Goal: Task Accomplishment & Management: Manage account settings

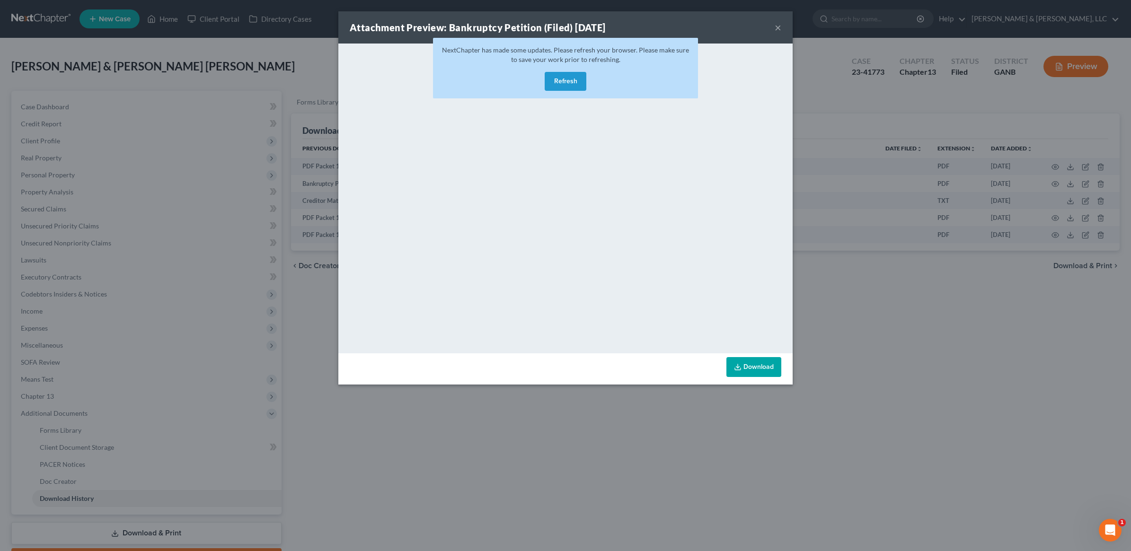
click at [565, 86] on button "Refresh" at bounding box center [566, 81] width 42 height 19
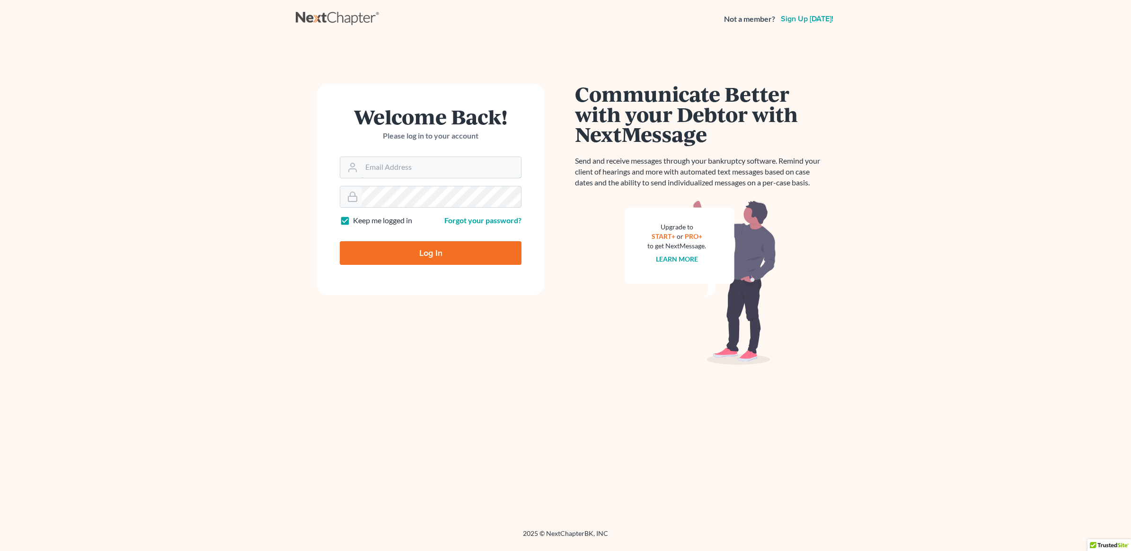
type input "[PERSON_NAME][EMAIL_ADDRESS][DOMAIN_NAME]"
click at [439, 251] on input "Log In" at bounding box center [431, 253] width 182 height 24
type input "Thinking..."
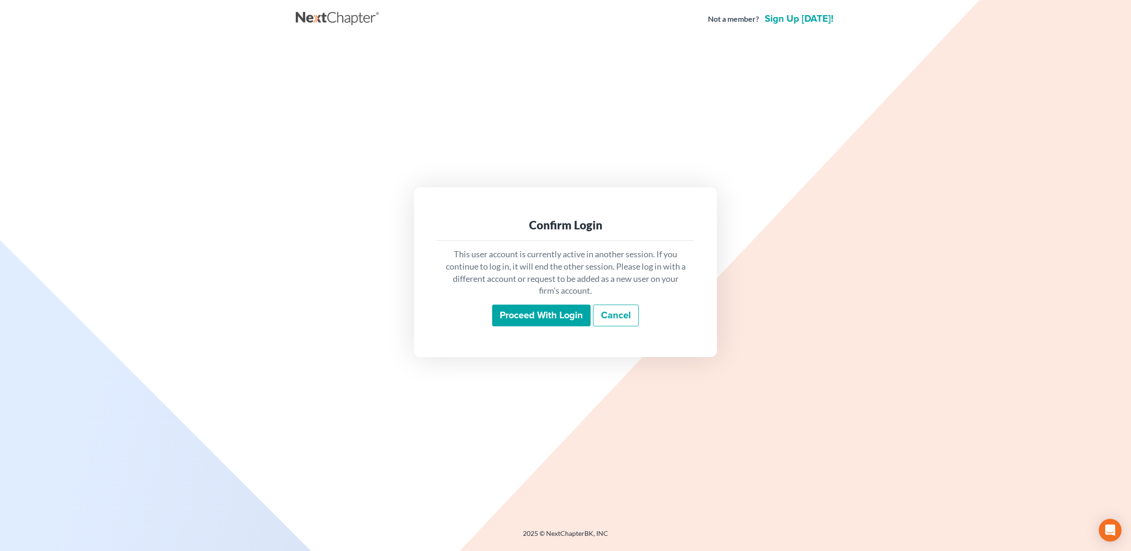
click at [558, 321] on input "Proceed with login" at bounding box center [541, 316] width 98 height 22
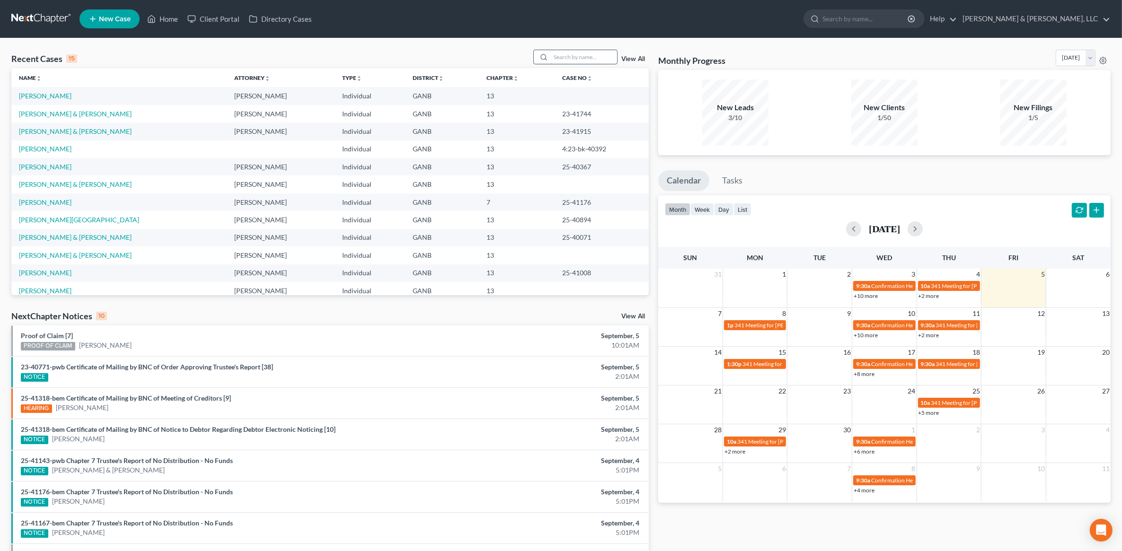
click at [561, 53] on input "search" at bounding box center [584, 57] width 66 height 14
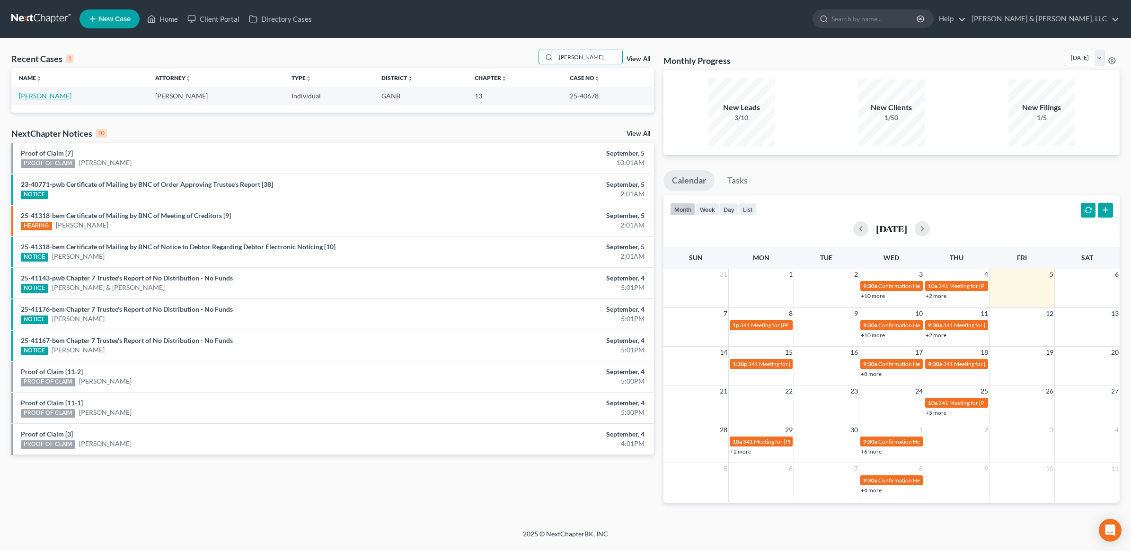
type input "[PERSON_NAME]"
click at [39, 93] on link "[PERSON_NAME]" at bounding box center [45, 96] width 53 height 8
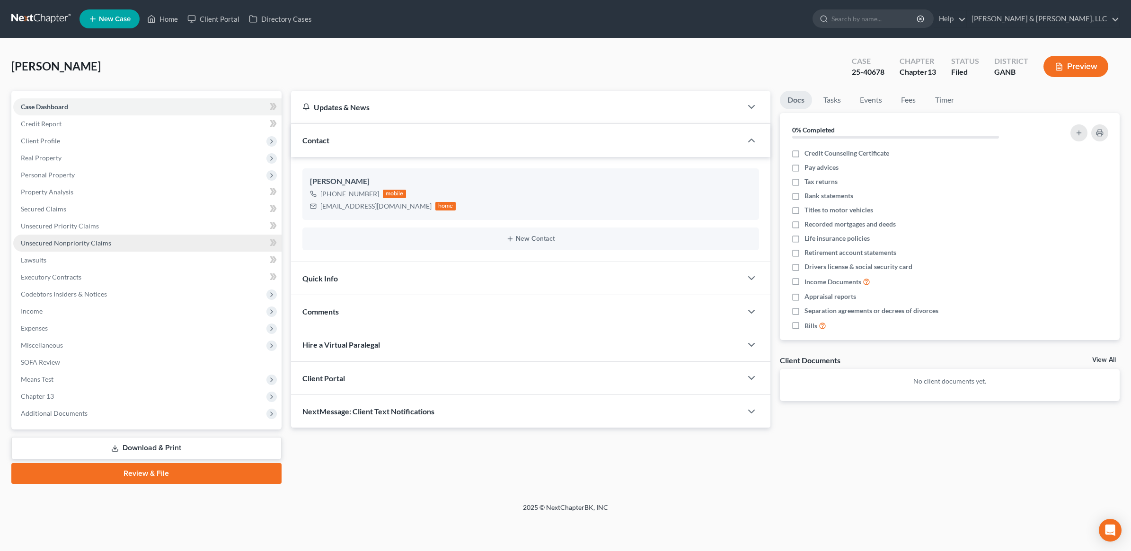
click at [107, 249] on link "Unsecured Nonpriority Claims" at bounding box center [147, 243] width 268 height 17
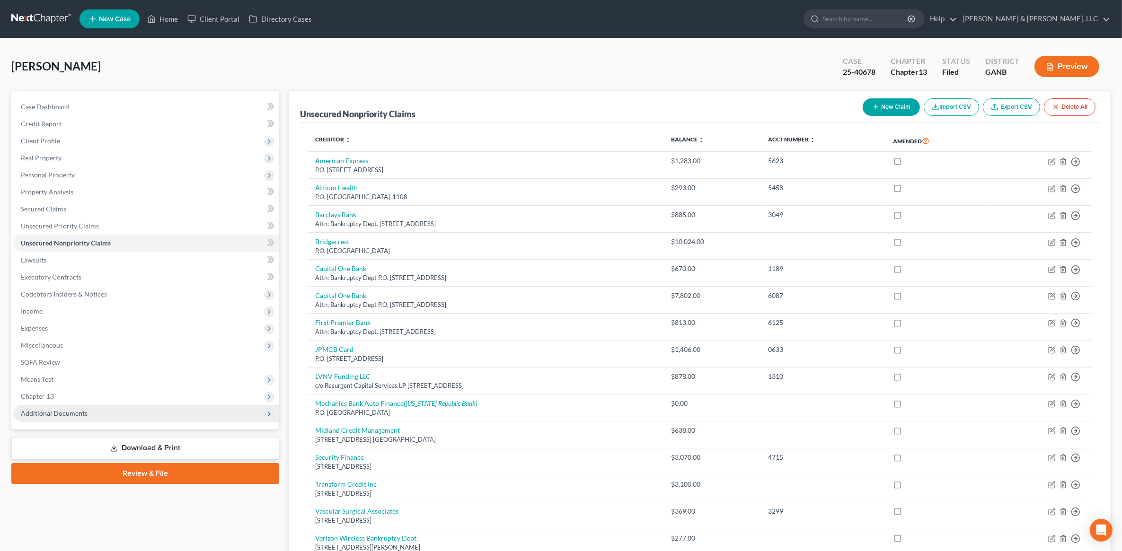
click at [89, 415] on span "Additional Documents" at bounding box center [146, 413] width 266 height 17
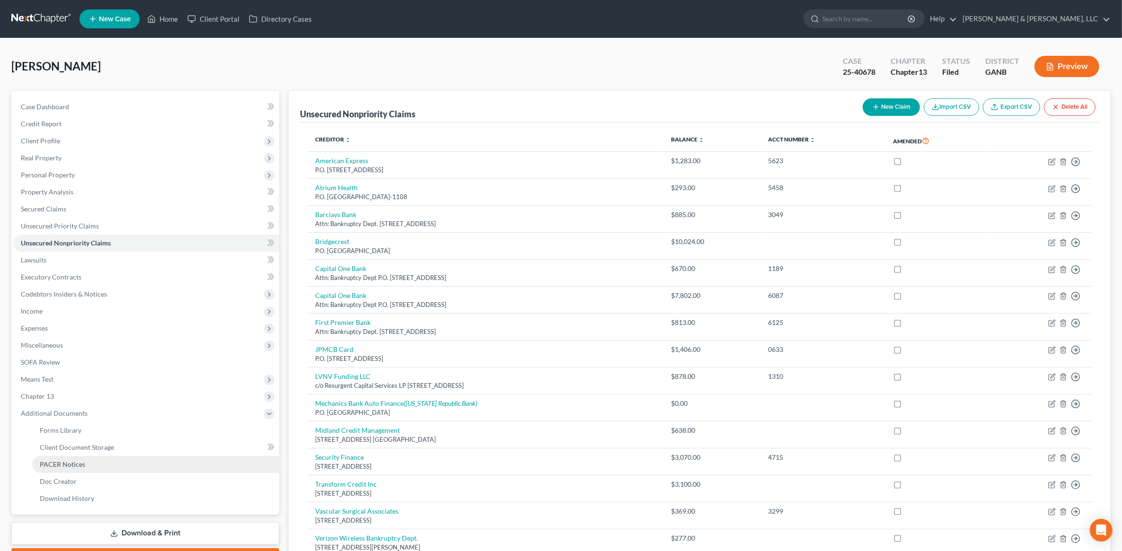
click at [77, 462] on span "PACER Notices" at bounding box center [62, 464] width 45 height 8
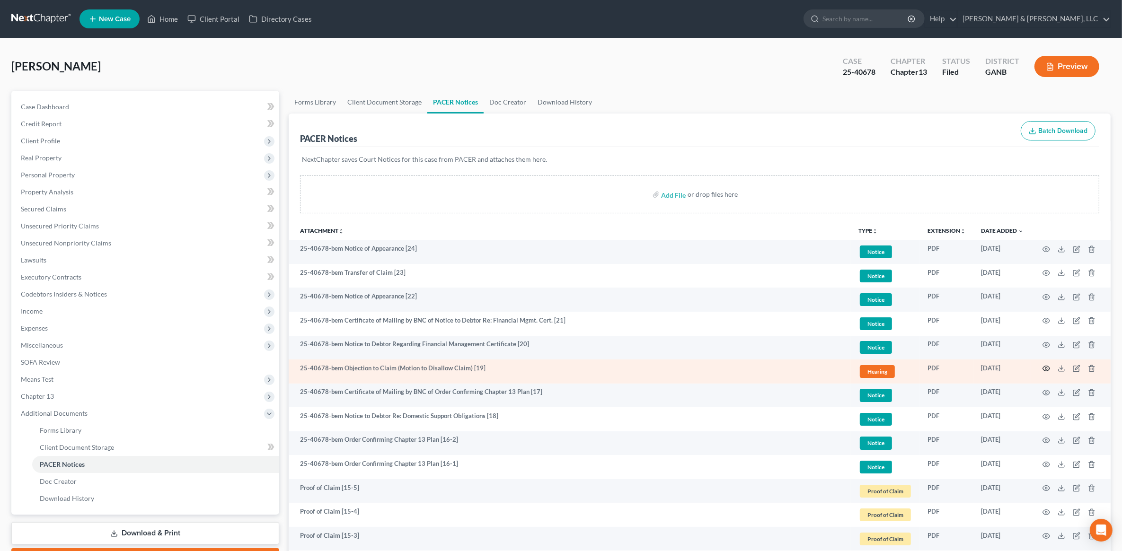
click at [1043, 368] on icon "button" at bounding box center [1046, 369] width 8 height 8
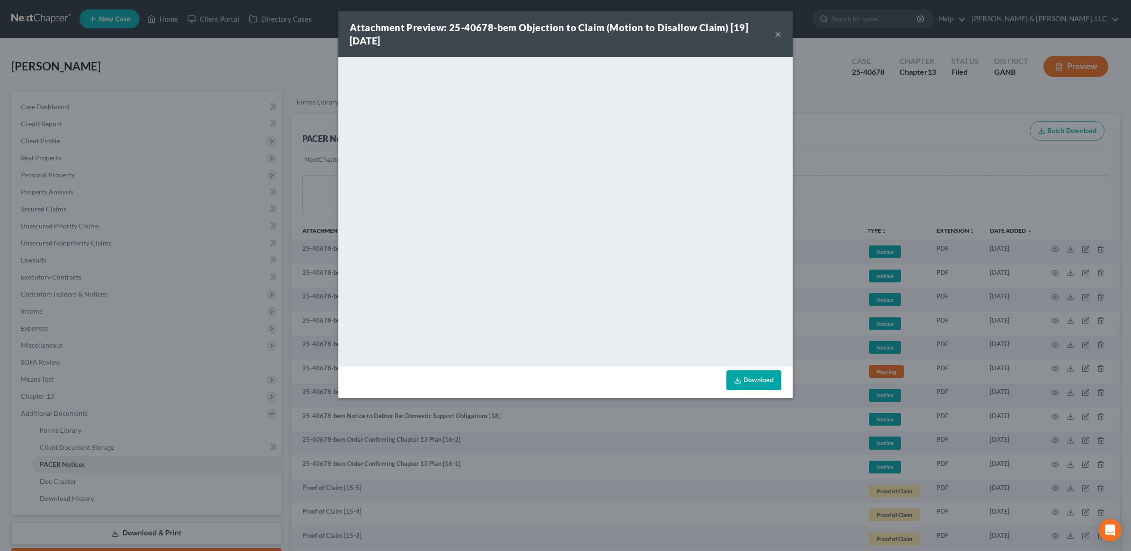
click at [682, 17] on div "Attachment Preview: 25-40678-bem Objection to Claim (Motion to Disallow Claim) …" at bounding box center [565, 33] width 454 height 45
click at [251, 138] on div "Attachment Preview: 25-40678-bem Objection to Claim (Motion to Disallow Claim) …" at bounding box center [565, 275] width 1131 height 551
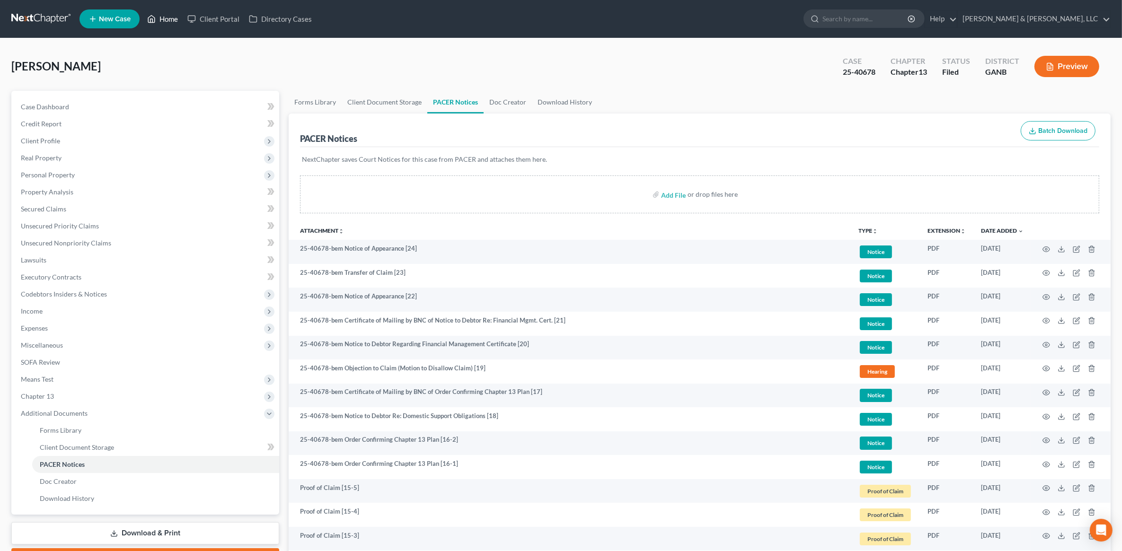
click at [168, 20] on link "Home" at bounding box center [162, 18] width 40 height 17
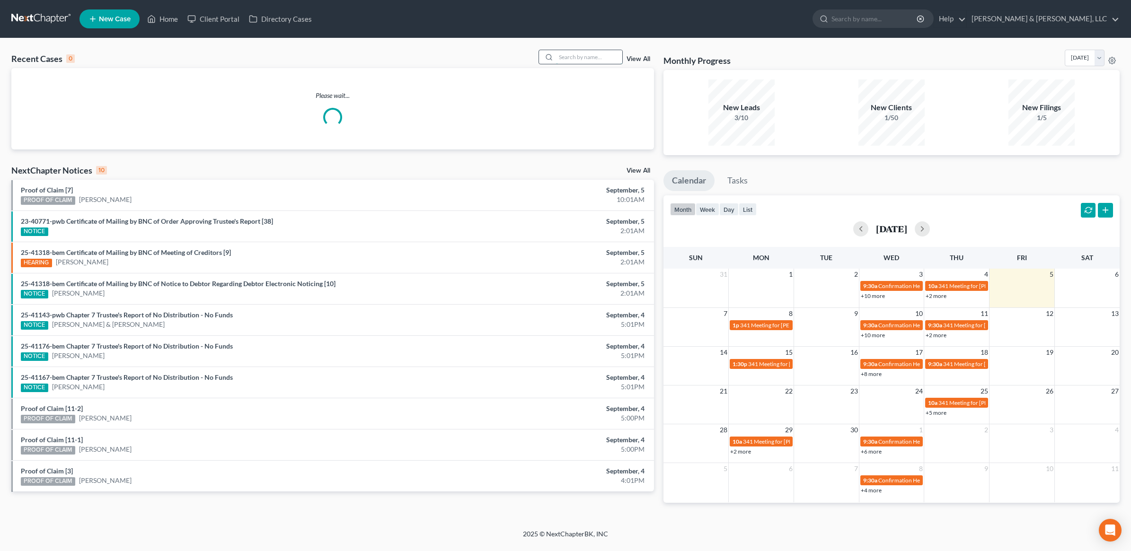
click at [580, 58] on input "search" at bounding box center [589, 57] width 66 height 14
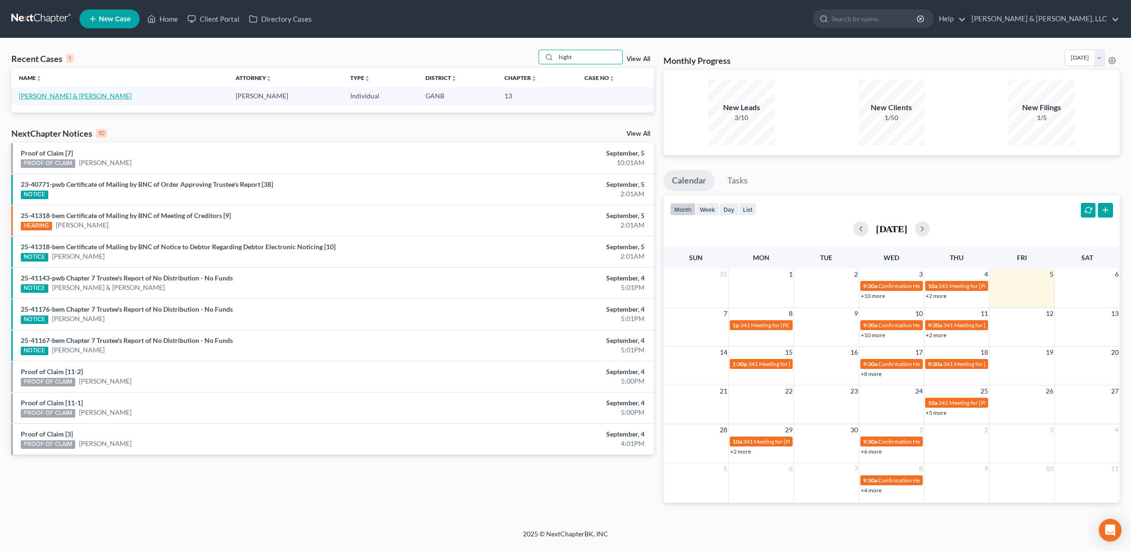
type input "hight"
click at [76, 92] on link "[PERSON_NAME] & [PERSON_NAME]" at bounding box center [75, 96] width 113 height 8
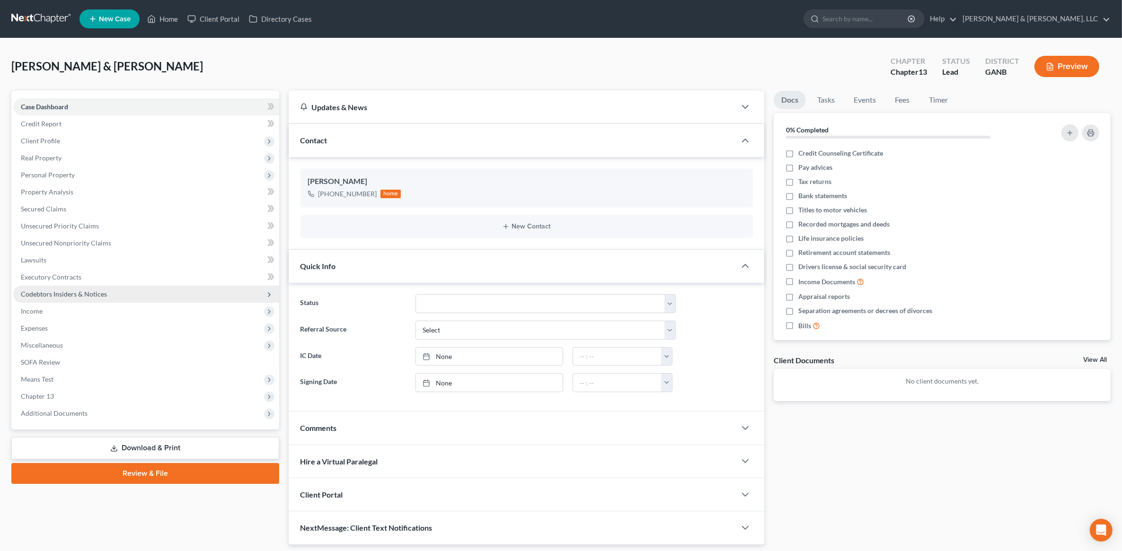
click at [86, 291] on span "Codebtors Insiders & Notices" at bounding box center [64, 294] width 86 height 8
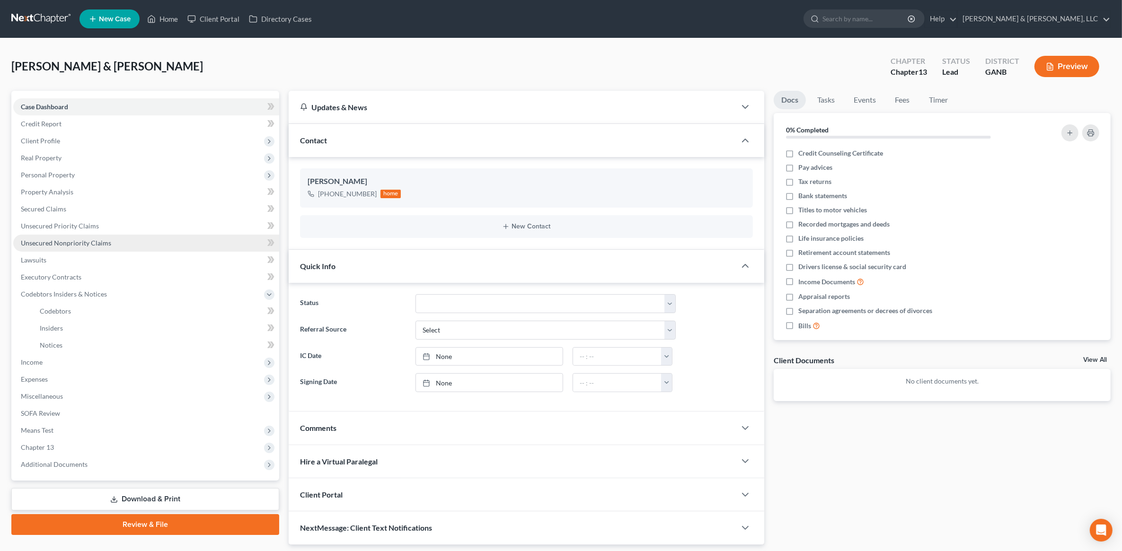
click at [88, 244] on span "Unsecured Nonpriority Claims" at bounding box center [66, 243] width 90 height 8
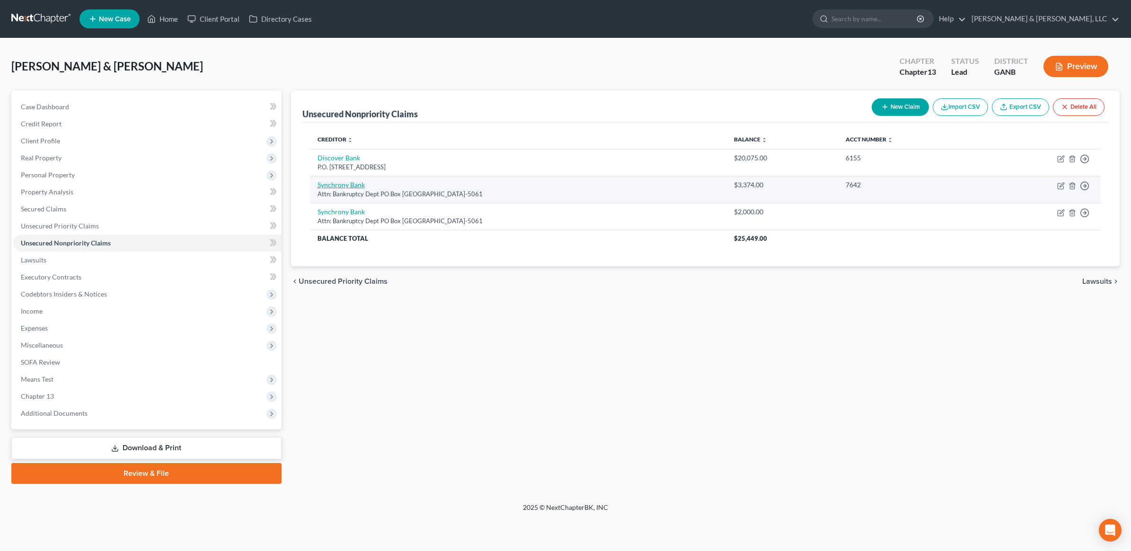
click at [347, 184] on link "Synchrony Bank" at bounding box center [341, 185] width 47 height 8
select select "9"
select select "14"
select select "1"
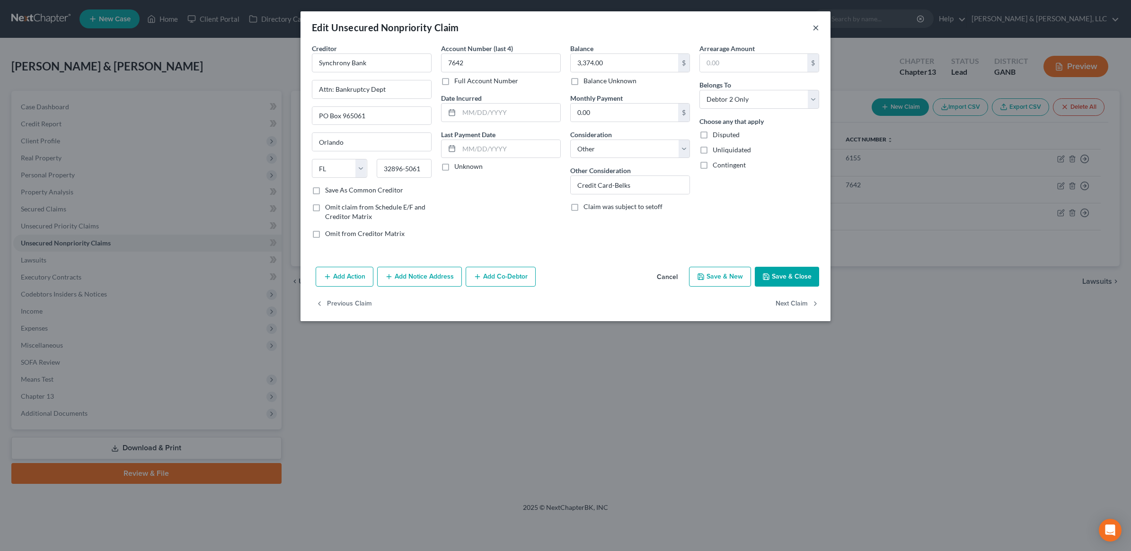
click at [814, 27] on button "×" at bounding box center [815, 27] width 7 height 11
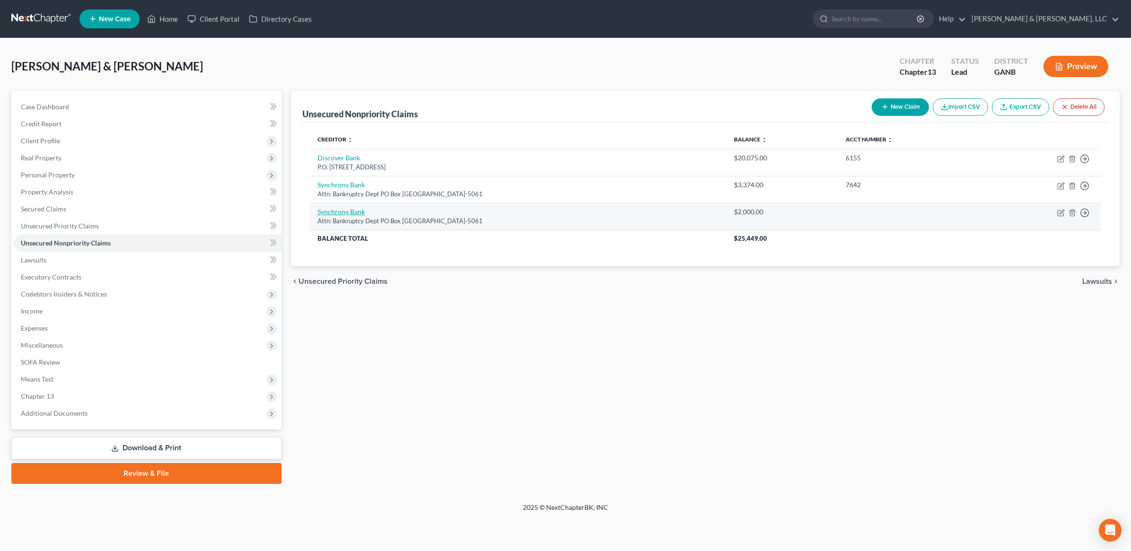
click at [350, 212] on link "Synchrony Bank" at bounding box center [341, 212] width 47 height 8
select select "9"
select select "14"
select select "1"
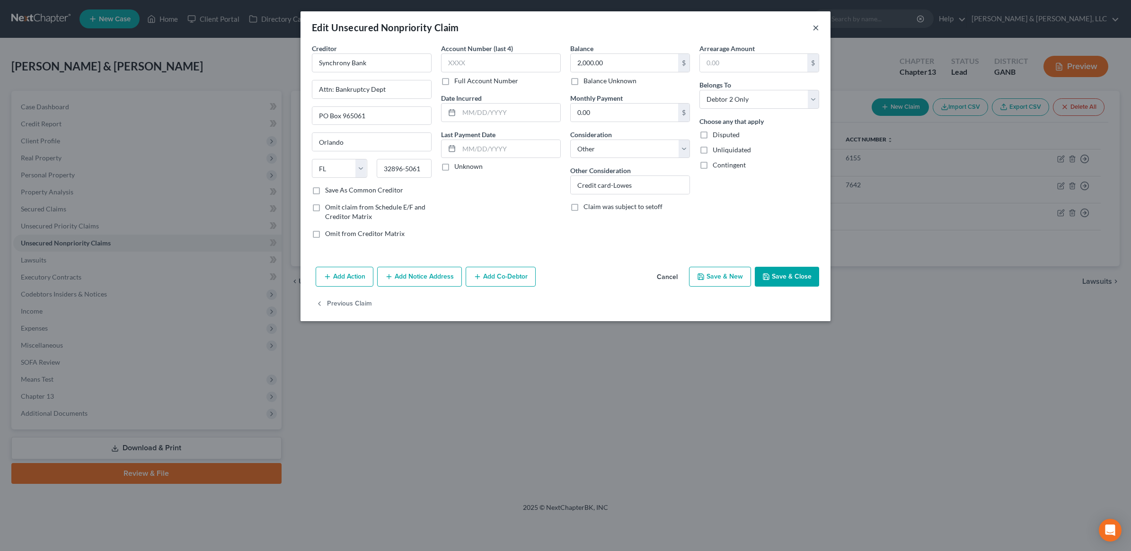
click at [812, 25] on button "×" at bounding box center [815, 27] width 7 height 11
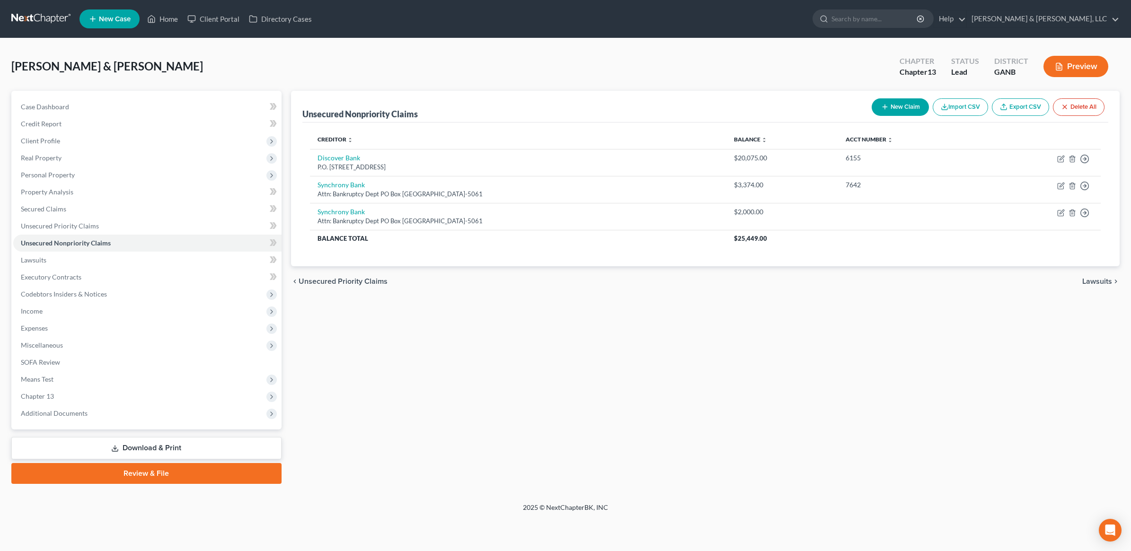
drag, startPoint x: 575, startPoint y: 388, endPoint x: 542, endPoint y: 519, distance: 135.2
click at [546, 510] on div "Home New Case Client Portal Directory Cases [PERSON_NAME] & [PERSON_NAME], LLC …" at bounding box center [565, 275] width 1131 height 551
click at [115, 204] on link "Secured Claims" at bounding box center [147, 209] width 268 height 17
